Goal: Transaction & Acquisition: Purchase product/service

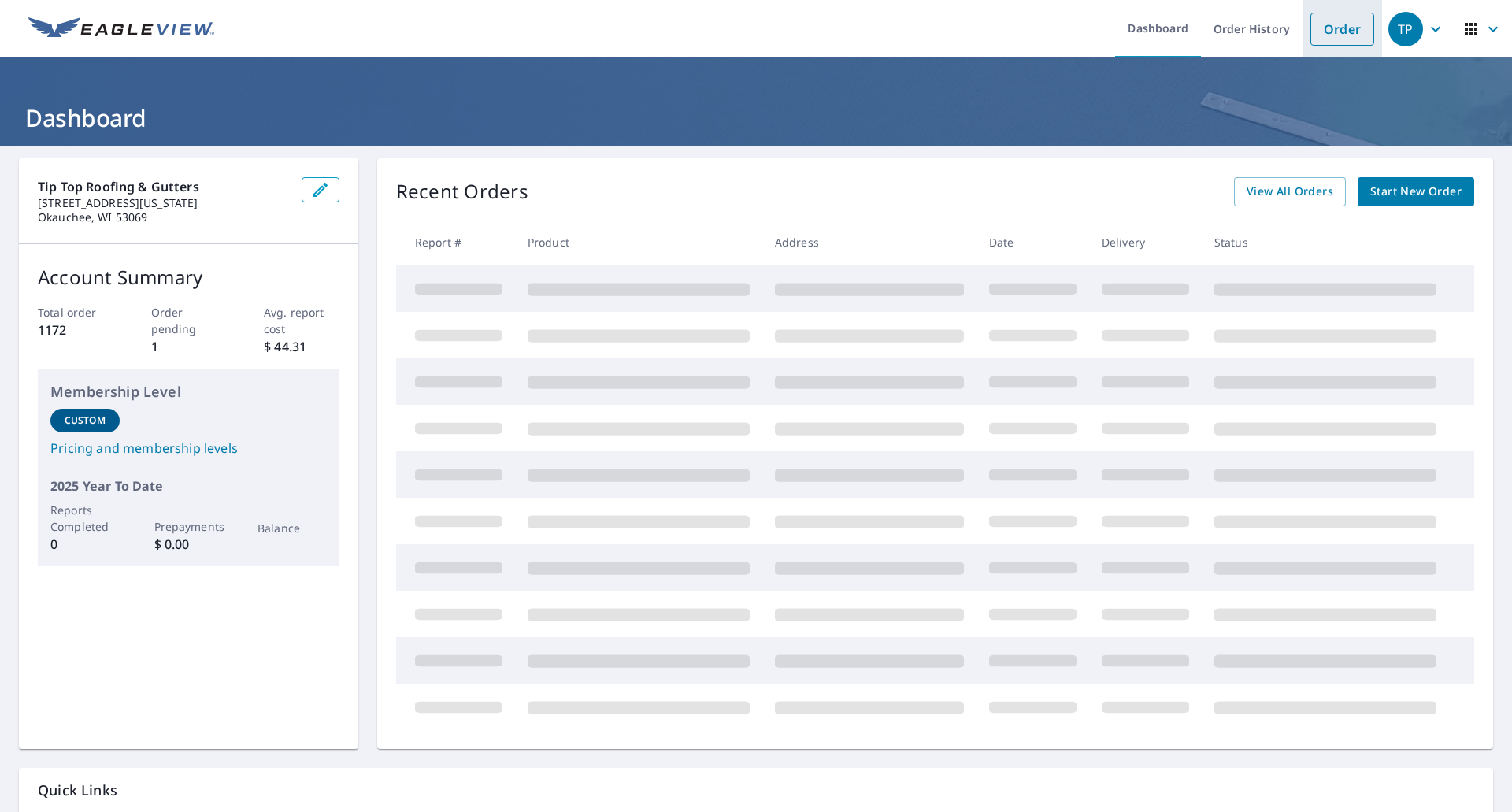
click at [1341, 33] on link "Order" at bounding box center [1342, 29] width 64 height 33
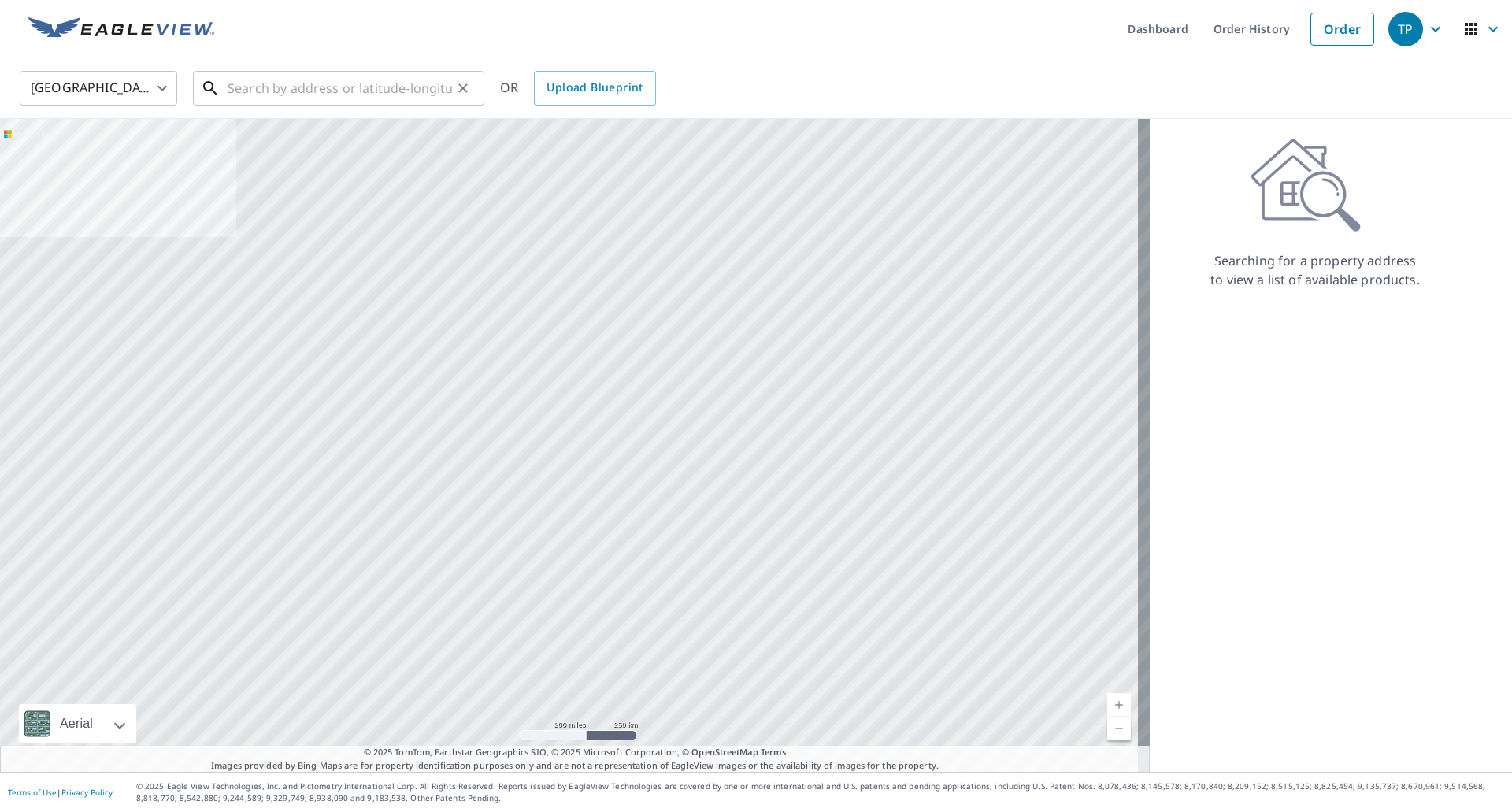
click at [404, 77] on input "text" at bounding box center [340, 88] width 224 height 44
click at [312, 95] on input "text" at bounding box center [340, 88] width 224 height 44
paste input "[STREET_ADDRESS]"
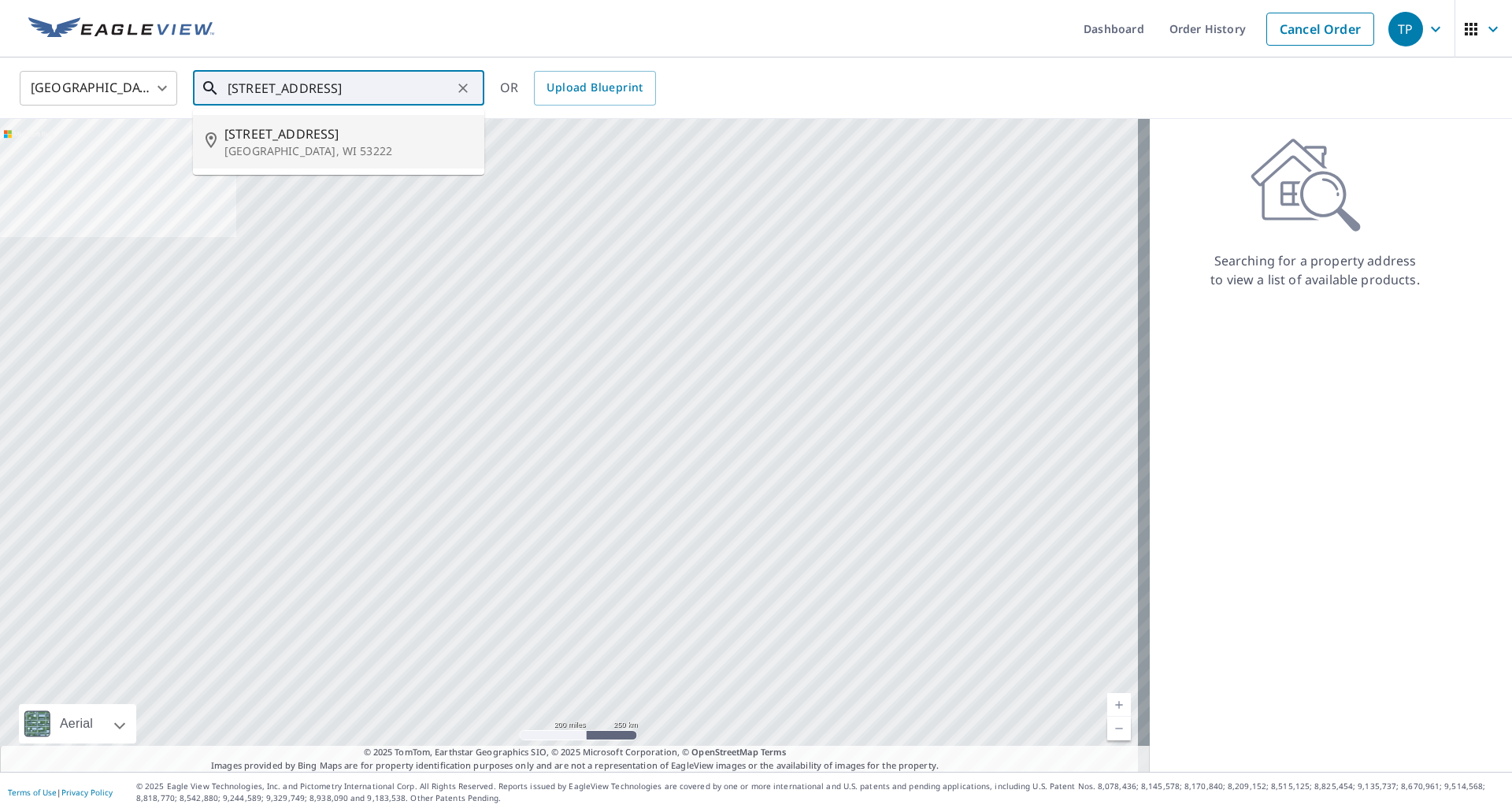
click at [349, 137] on span "[STREET_ADDRESS]" at bounding box center [347, 133] width 247 height 18
type input "[STREET_ADDRESS]"
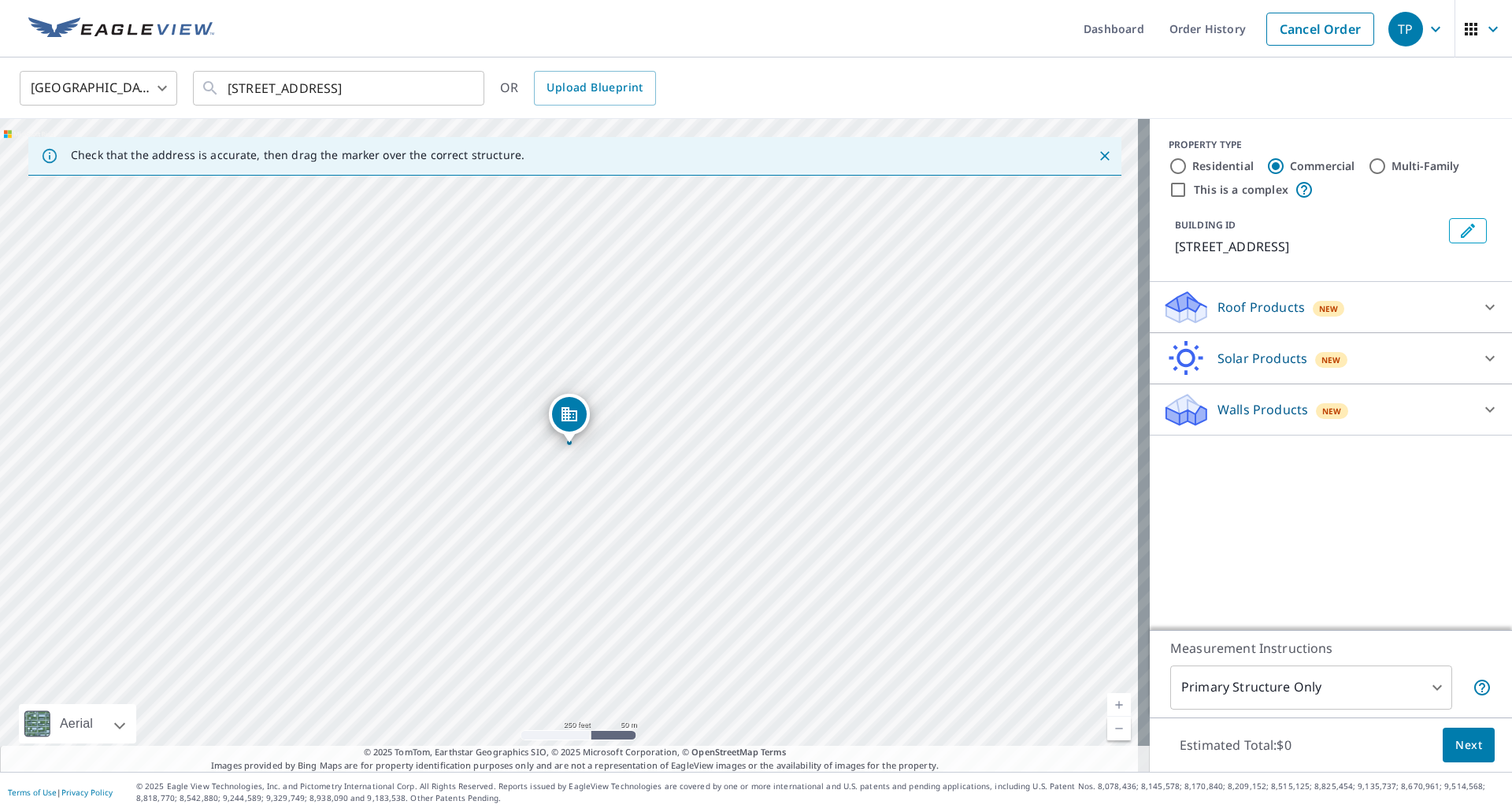
click at [1200, 167] on label "Residential" at bounding box center [1223, 166] width 62 height 16
click at [1187, 167] on input "Residential" at bounding box center [1178, 165] width 18 height 18
radio input "true"
type input "1"
click at [1312, 367] on div "New" at bounding box center [1328, 360] width 33 height 16
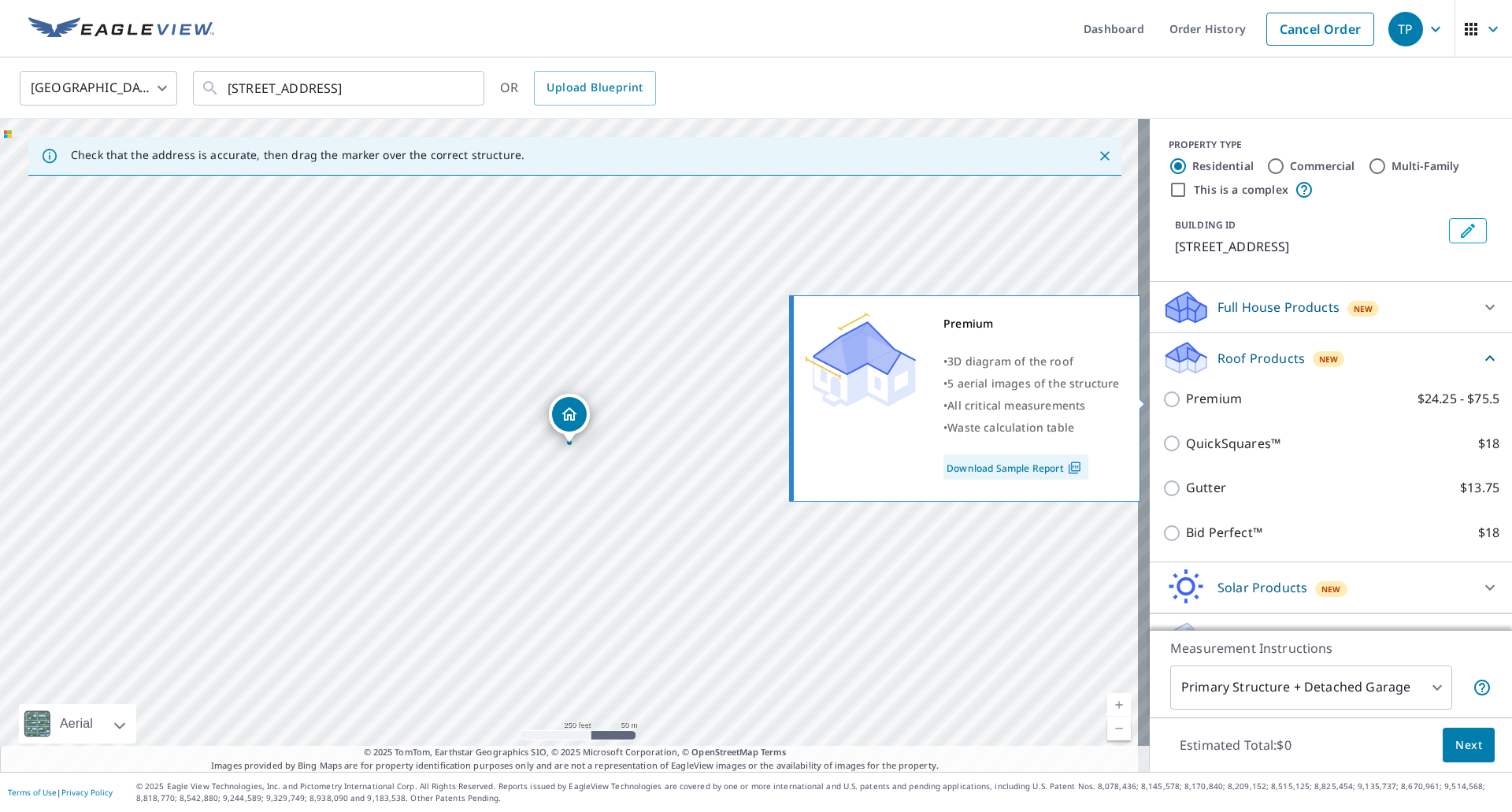
click at [1244, 401] on label "Premium $24.25 - $75.5" at bounding box center [1342, 399] width 313 height 19
click at [1186, 401] on input "Premium $24.25 - $75.5" at bounding box center [1173, 399] width 24 height 18
checkbox input "true"
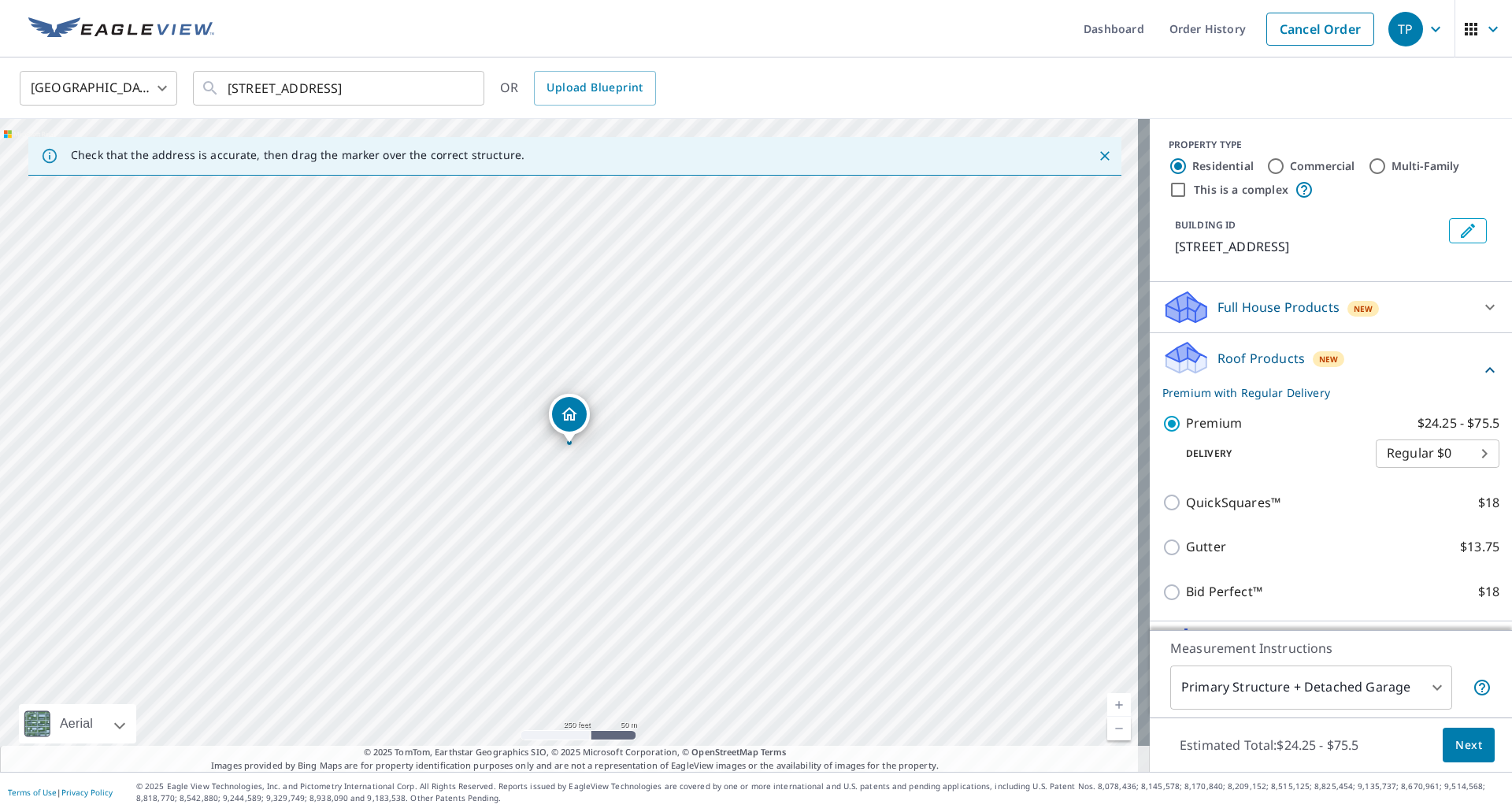
click at [1348, 662] on div "Measurement Instructions Primary Structure + Detached Garage 1 ​" at bounding box center [1331, 673] width 362 height 87
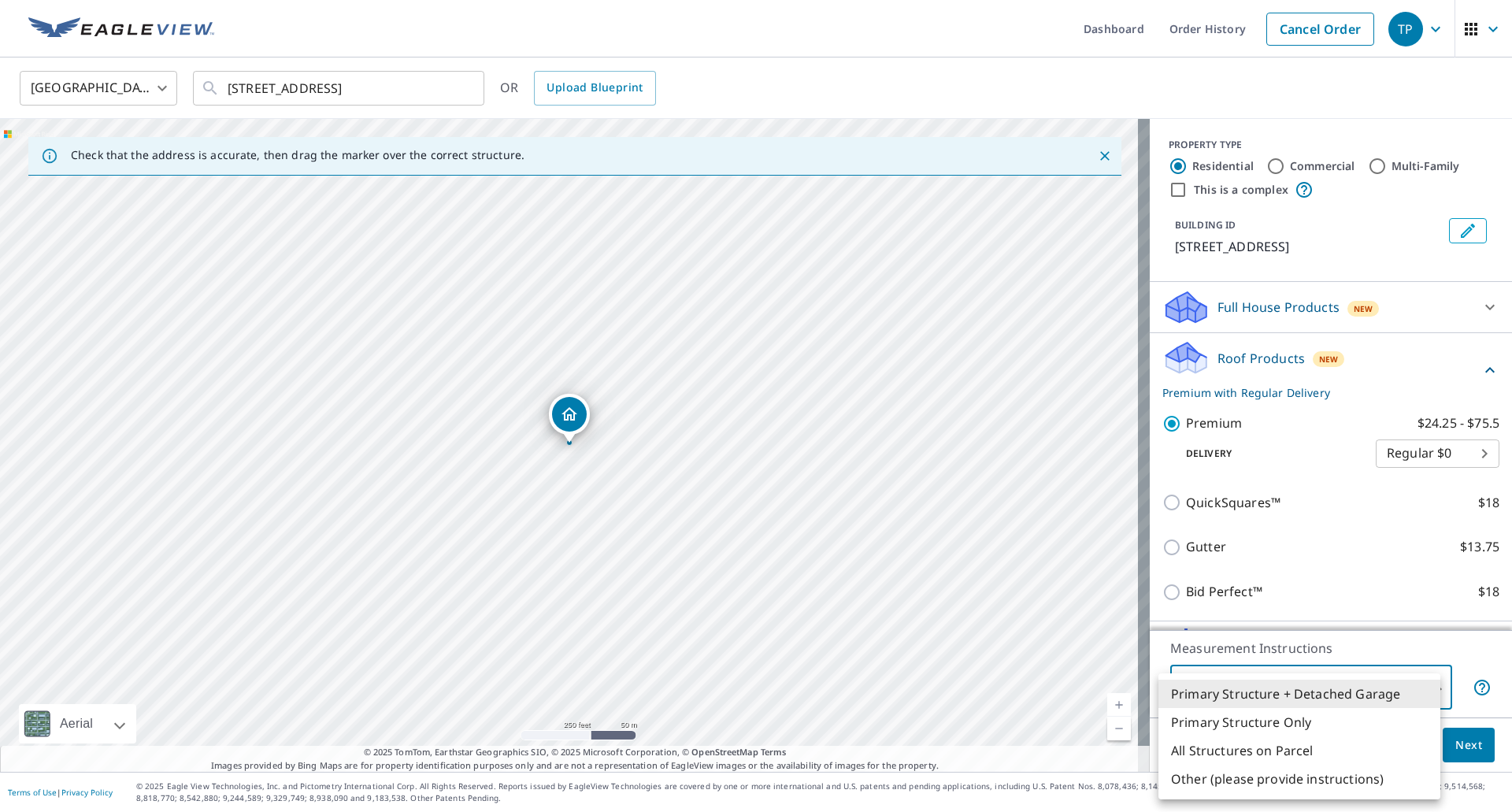
click at [1342, 676] on body "TP TP Dashboard Order History Cancel Order [GEOGRAPHIC_DATA] [GEOGRAPHIC_DATA] …" at bounding box center [756, 406] width 1512 height 812
click at [1284, 724] on li "Primary Structure Only" at bounding box center [1299, 722] width 282 height 28
type input "2"
